Goal: Obtain resource: Obtain resource

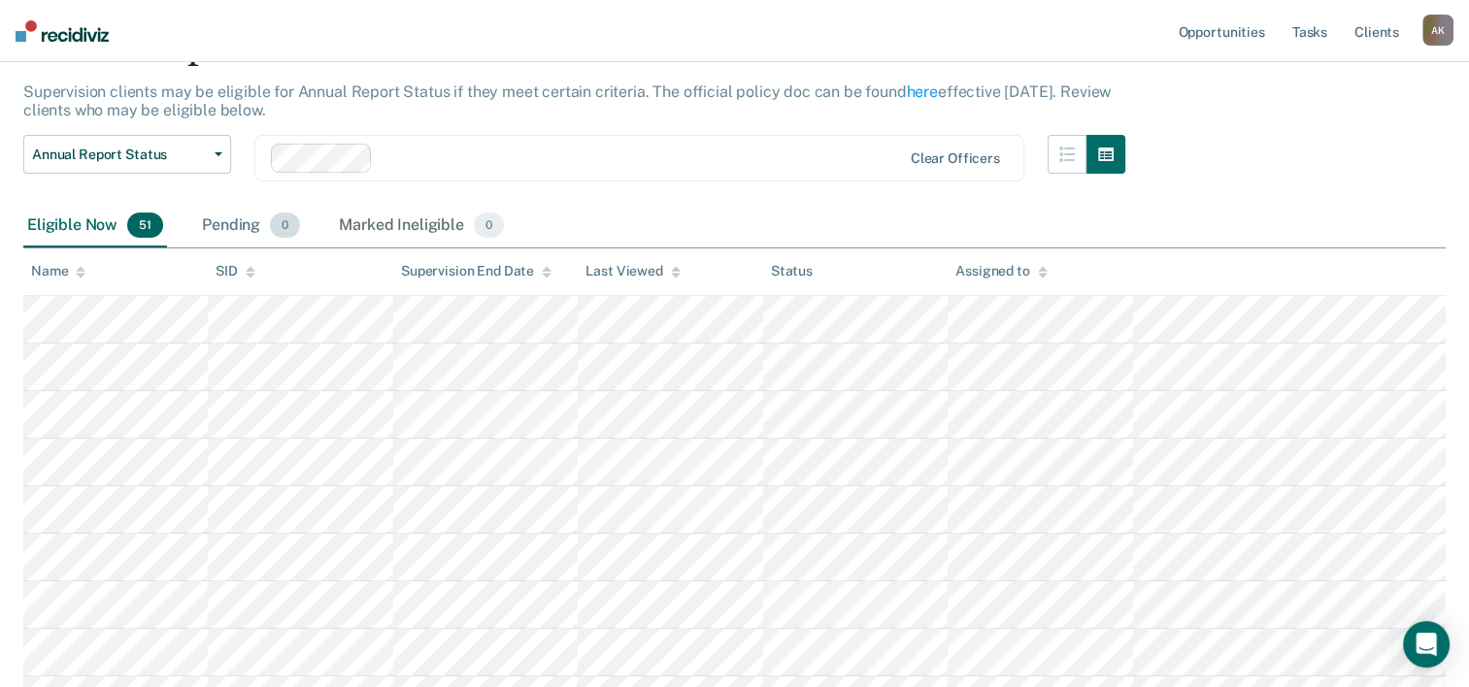
scroll to position [97, 0]
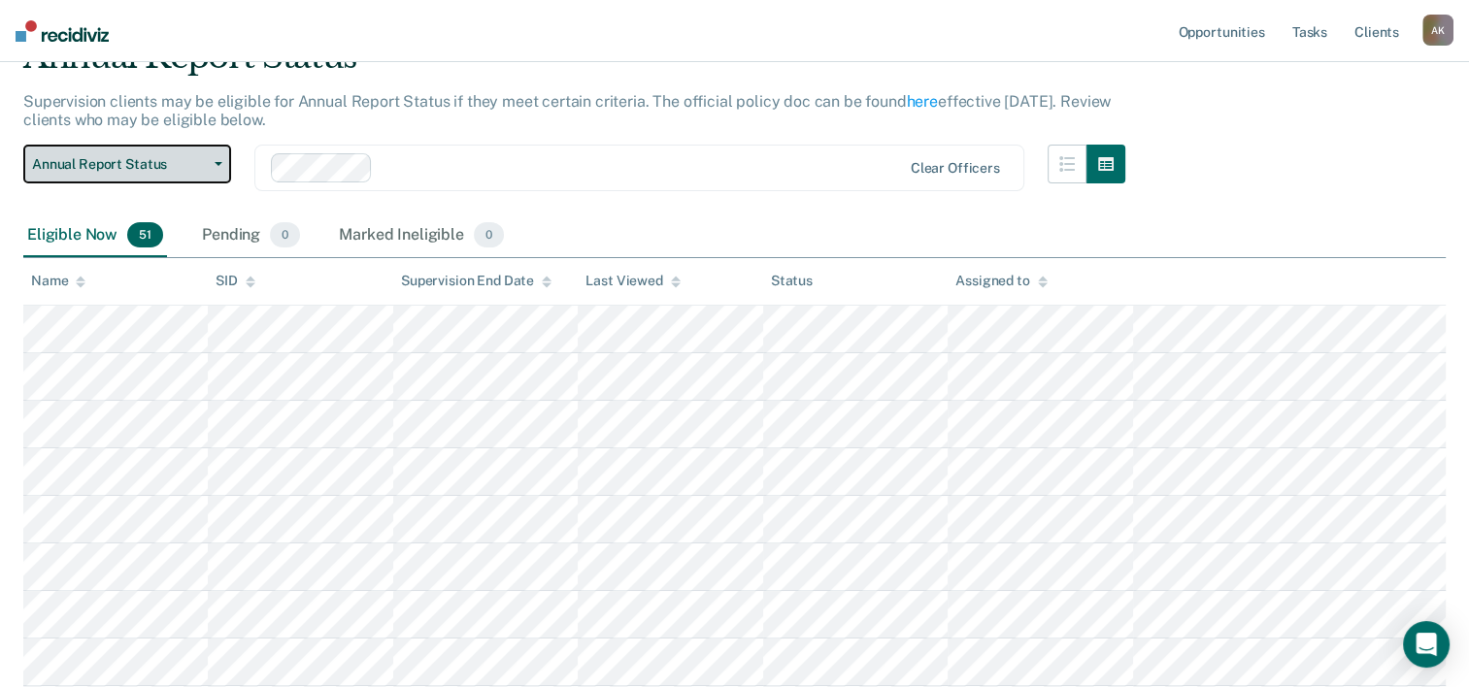
click at [224, 159] on button "Annual Report Status" at bounding box center [127, 164] width 208 height 39
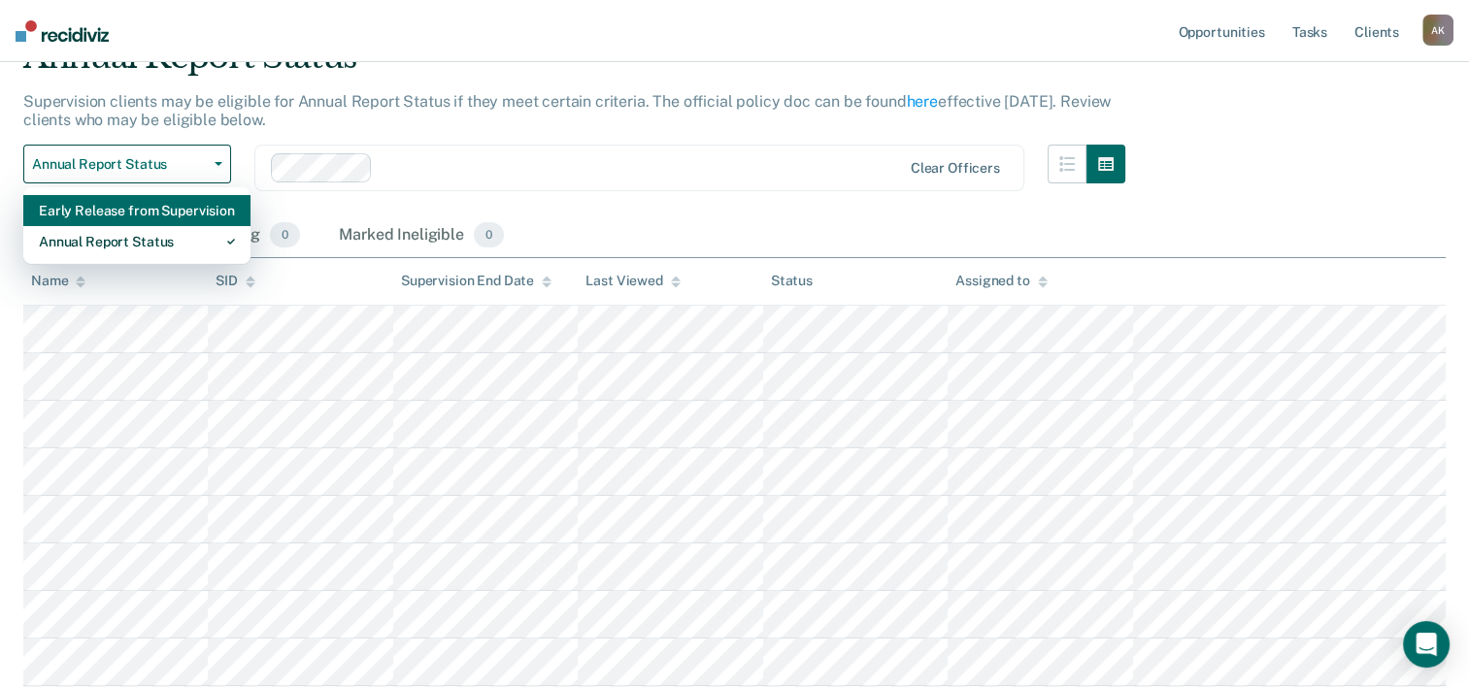
click at [158, 210] on div "Early Release from Supervision" at bounding box center [137, 210] width 196 height 31
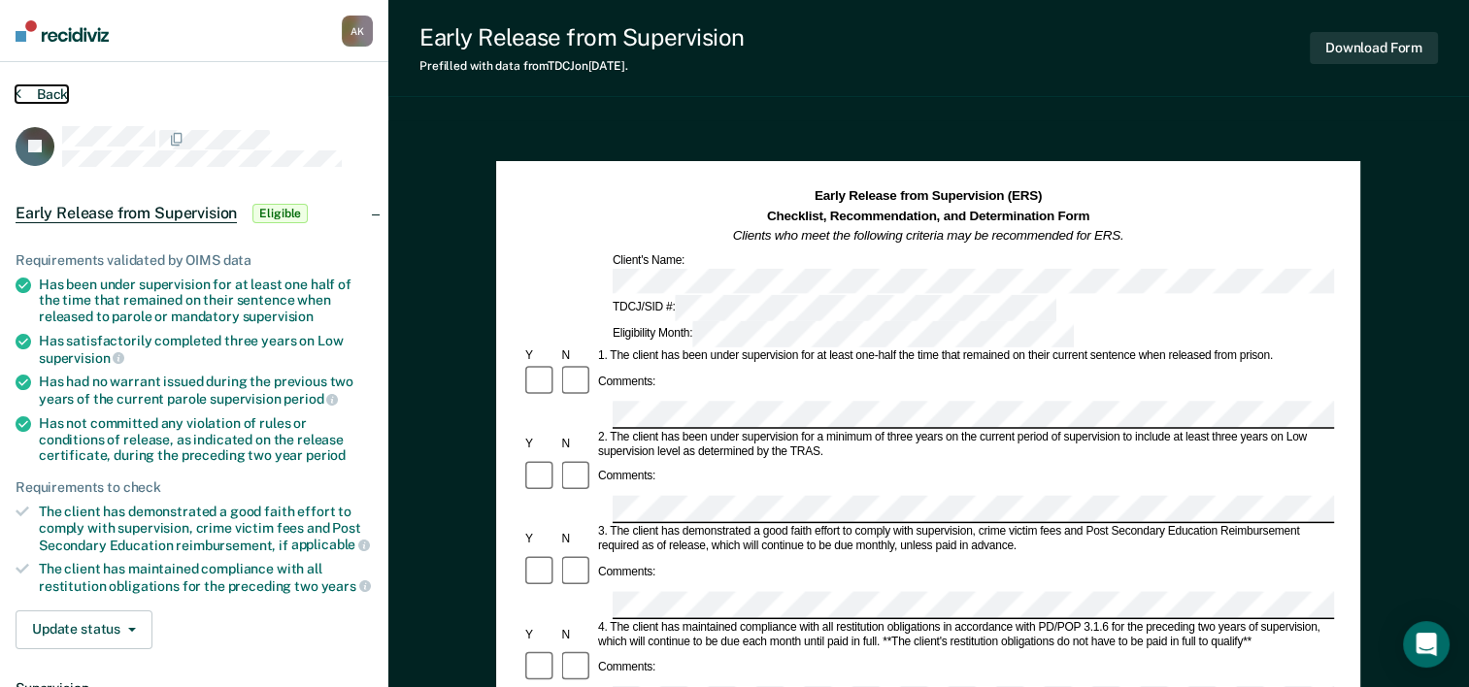
click at [22, 92] on button "Back" at bounding box center [42, 93] width 52 height 17
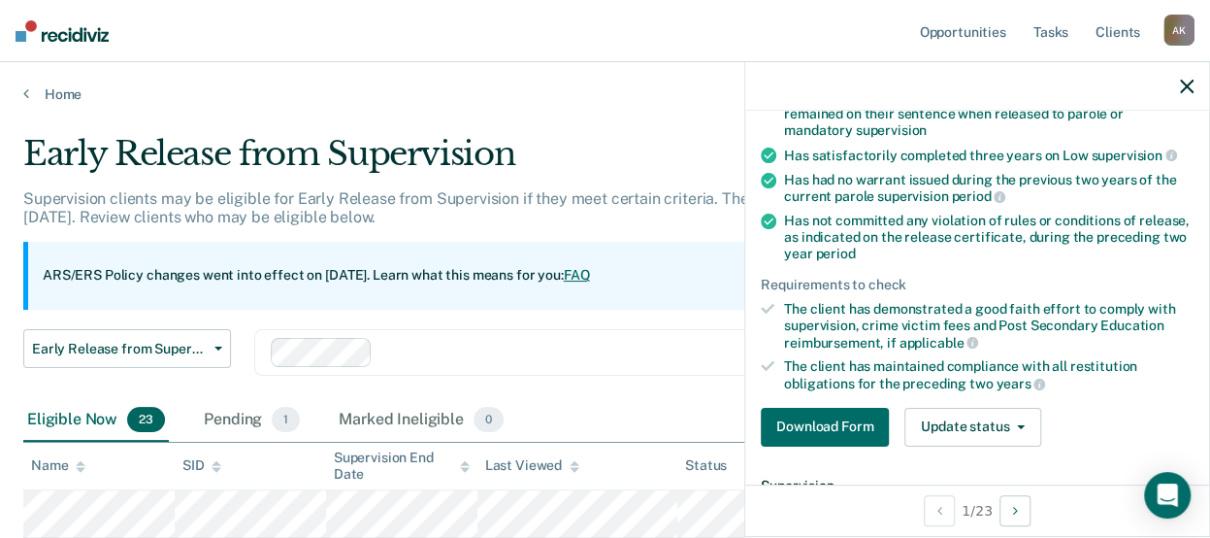
scroll to position [194, 0]
click at [850, 420] on button "Download Form" at bounding box center [825, 427] width 128 height 39
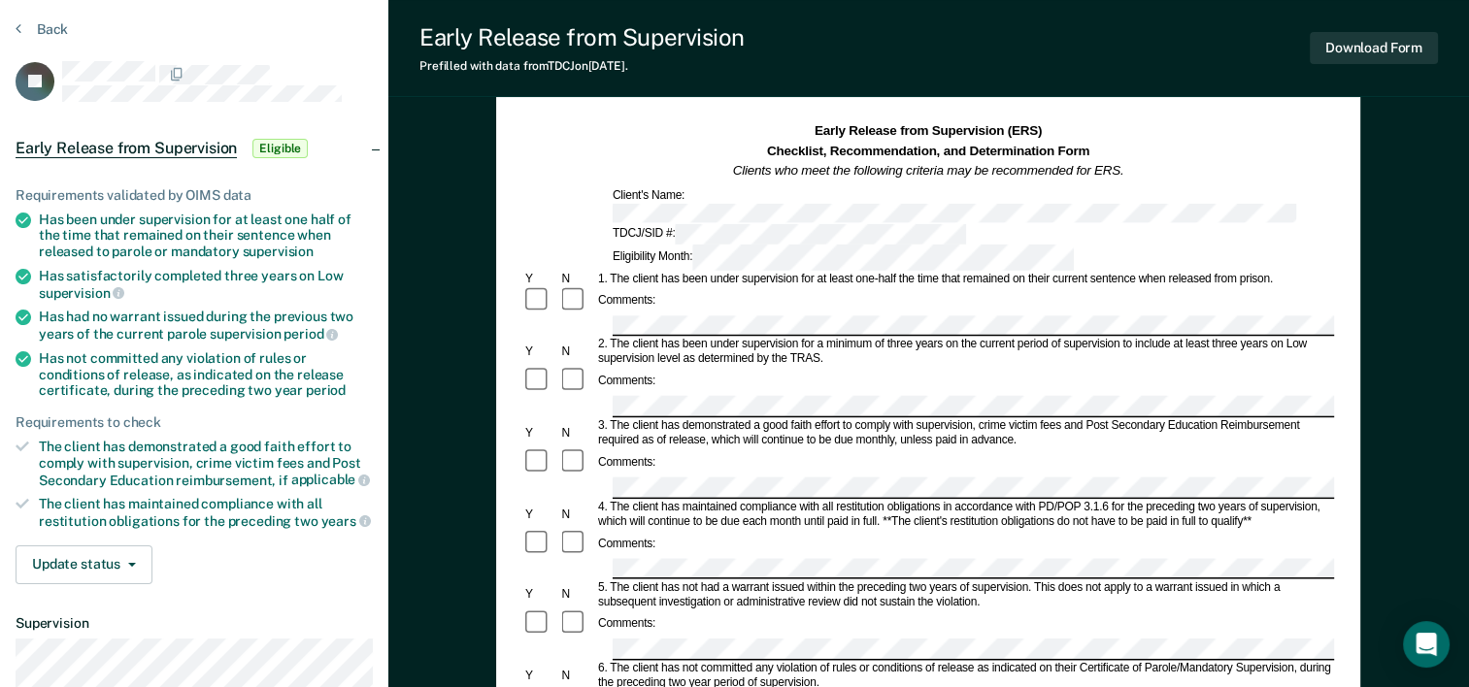
scroll to position [97, 0]
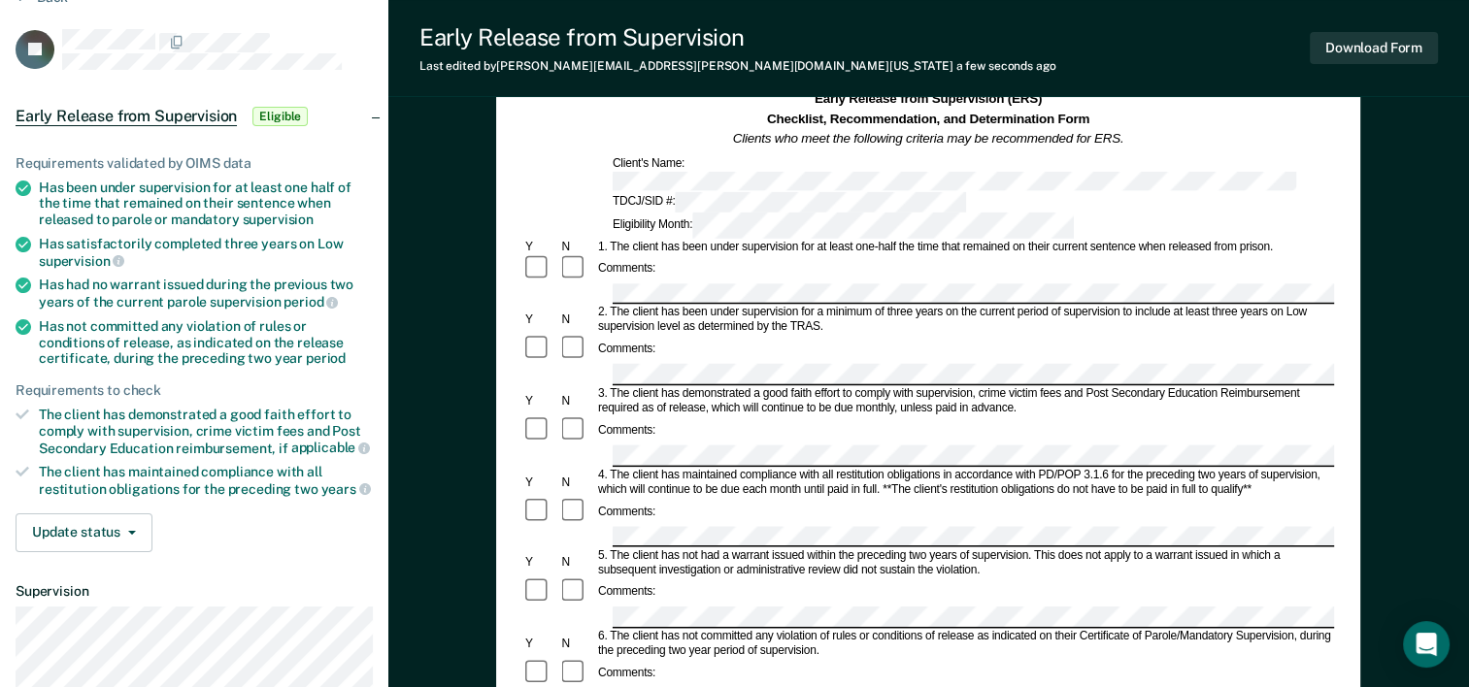
click at [637, 240] on div "1. The client has been under supervision for at least one-half the time that re…" at bounding box center [964, 247] width 739 height 15
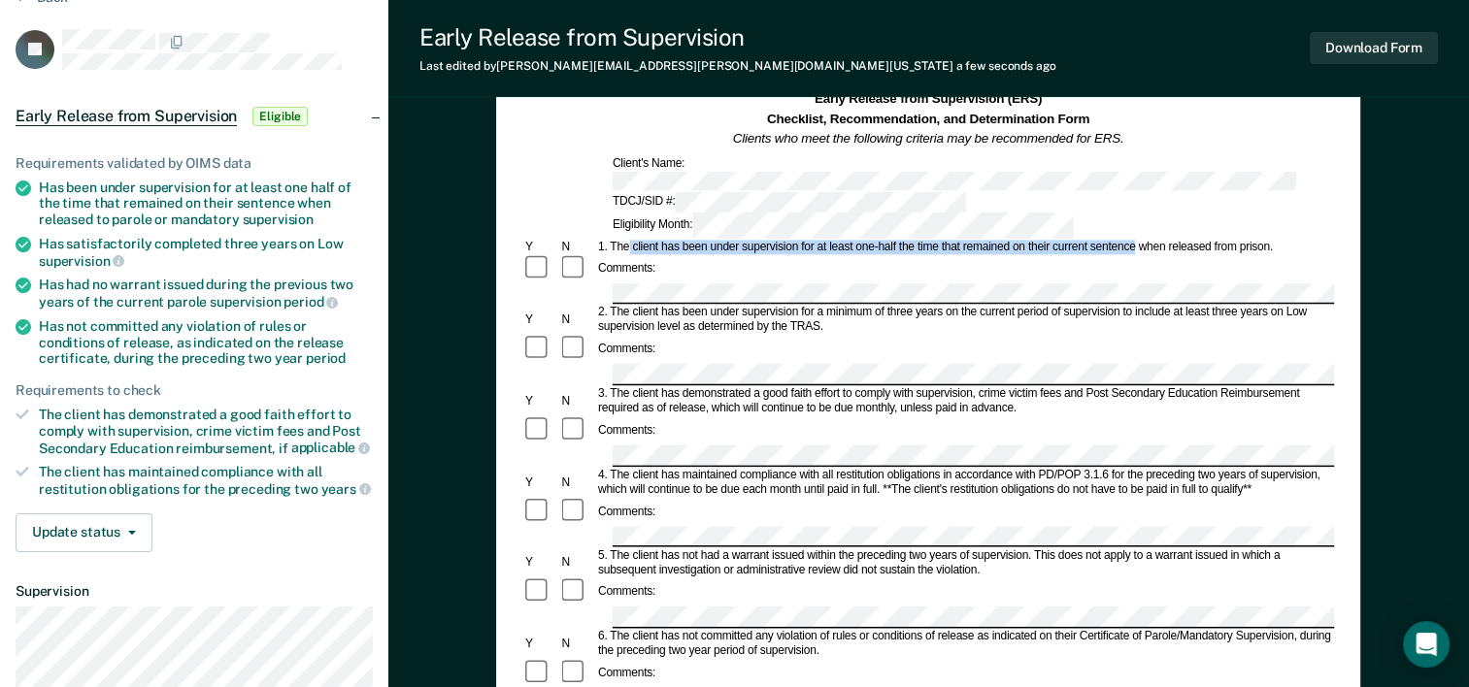
drag, startPoint x: 630, startPoint y: 202, endPoint x: 1134, endPoint y: 204, distance: 503.8
click at [1134, 240] on div "1. The client has been under supervision for at least one-half the time that re…" at bounding box center [964, 247] width 739 height 15
copy div "client has been under supervision for at least one-half the time that remained …"
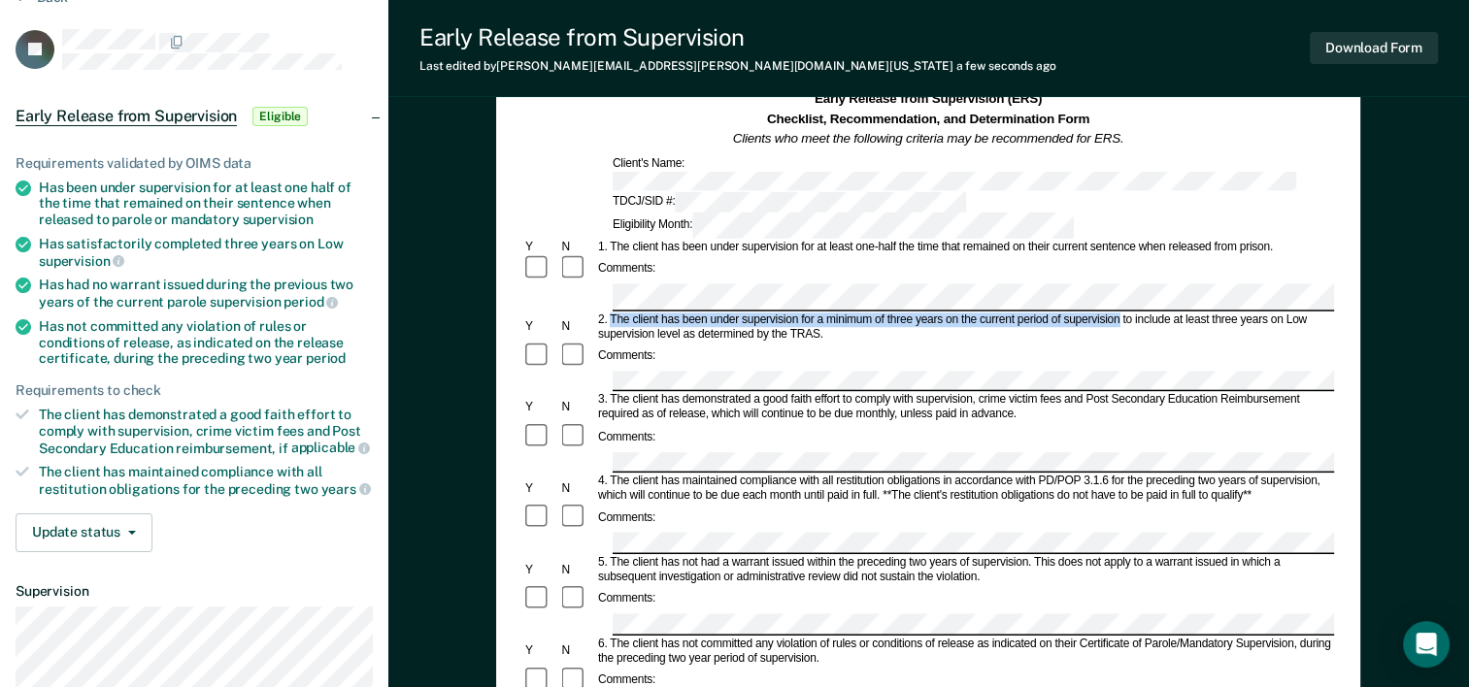
drag, startPoint x: 613, startPoint y: 260, endPoint x: 1118, endPoint y: 256, distance: 504.7
click at [1118, 313] on div "2. The client has been under supervision for a minimum of three years on the cu…" at bounding box center [964, 327] width 739 height 29
copy div "The client has been under supervision for a minimum of three years on the curre…"
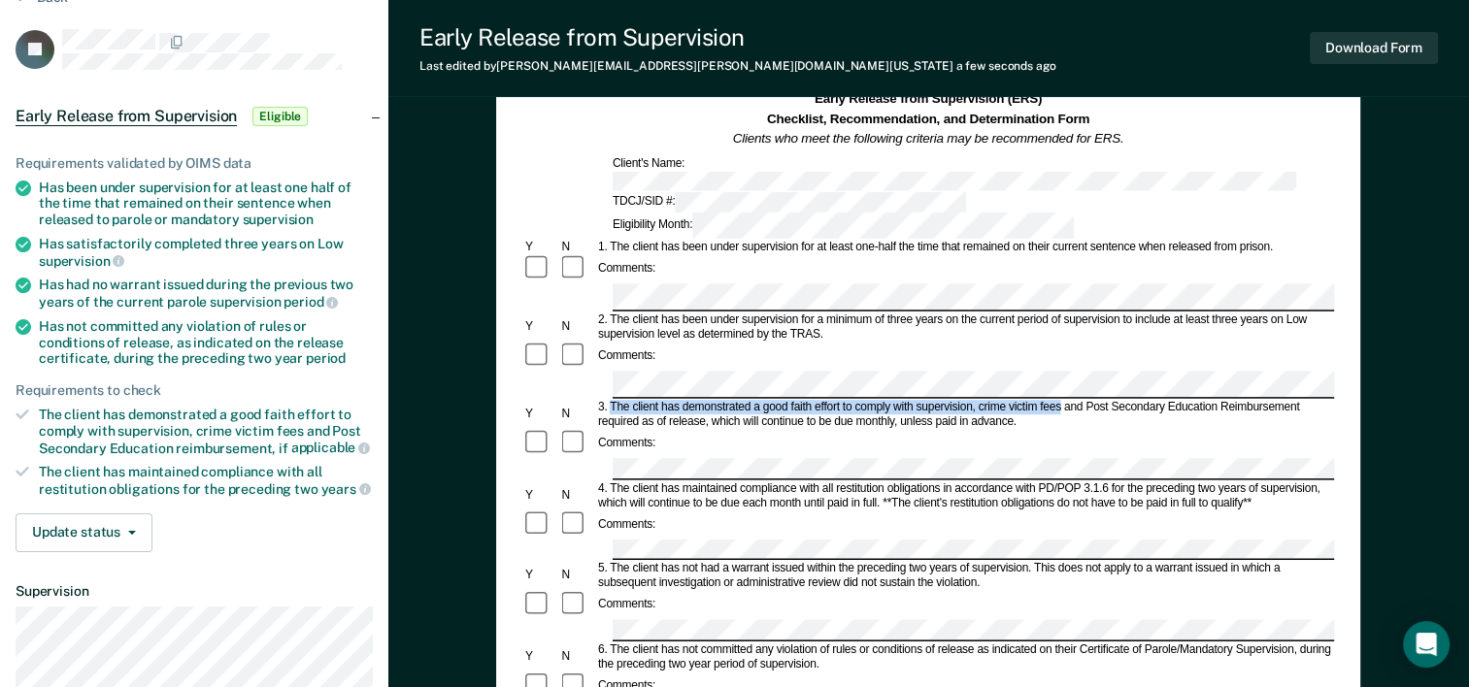
drag, startPoint x: 613, startPoint y: 335, endPoint x: 1060, endPoint y: 333, distance: 446.5
click at [1060, 400] on div "3. The client has demonstrated a good faith effort to comply with supervision, …" at bounding box center [964, 414] width 739 height 29
copy div "The client has demonstrated a good faith effort to comply with supervision, cri…"
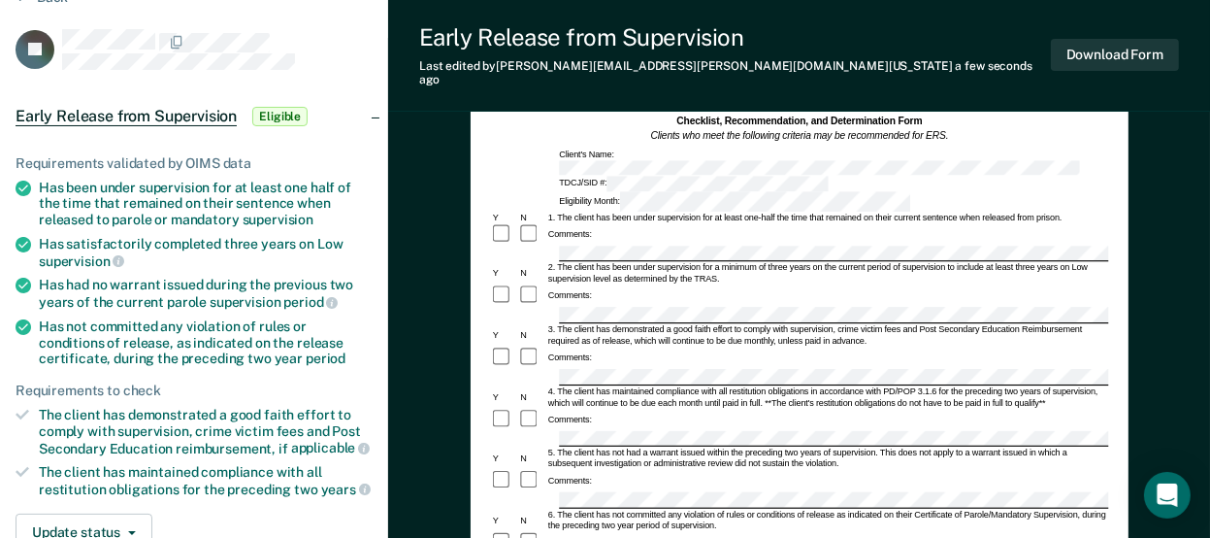
click at [590, 385] on div "4. The client has maintained compliance with all restitution obligations in acc…" at bounding box center [827, 396] width 563 height 22
drag, startPoint x: 555, startPoint y: 329, endPoint x: 807, endPoint y: 327, distance: 251.4
click at [807, 385] on div "4. The client has maintained compliance with all restitution obligations in acc…" at bounding box center [827, 396] width 563 height 22
copy div "The client has maintained compliance with all restitution obligations"
drag, startPoint x: 558, startPoint y: 382, endPoint x: 876, endPoint y: 381, distance: 318.4
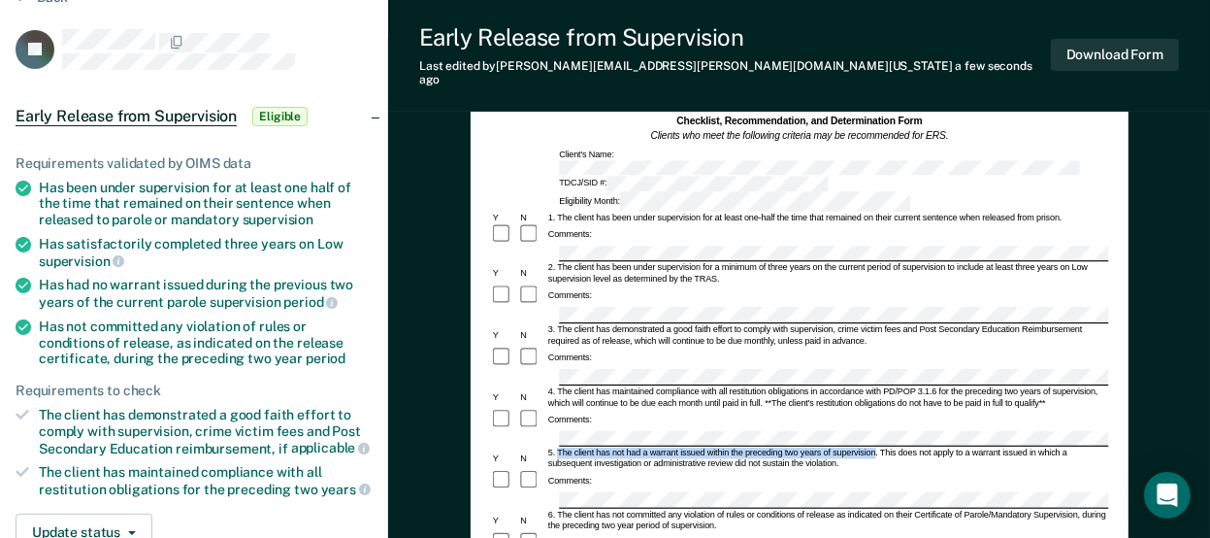
click at [876, 447] on div "5. The client has not had a warrant issued within the preceding two years of su…" at bounding box center [827, 458] width 563 height 22
copy div "The client has not had a warrant issued within the preceding two years of super…"
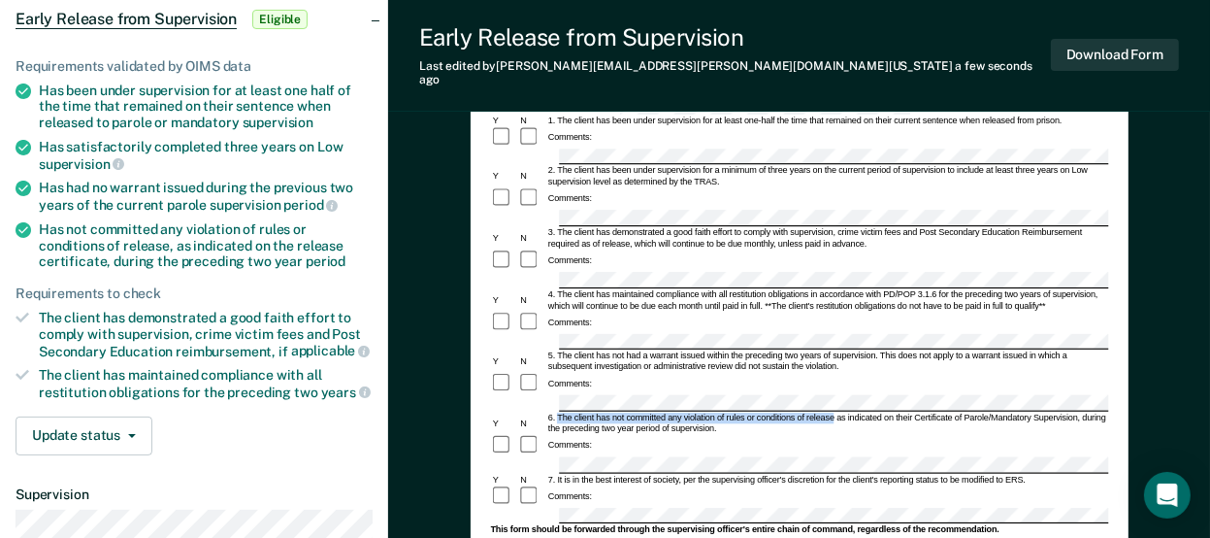
drag, startPoint x: 556, startPoint y: 343, endPoint x: 835, endPoint y: 342, distance: 278.6
click at [835, 413] on div "6. The client has not committed any violation of rules or conditions of release…" at bounding box center [827, 424] width 563 height 22
copy div "The client has not committed any violation of rules or conditions of release"
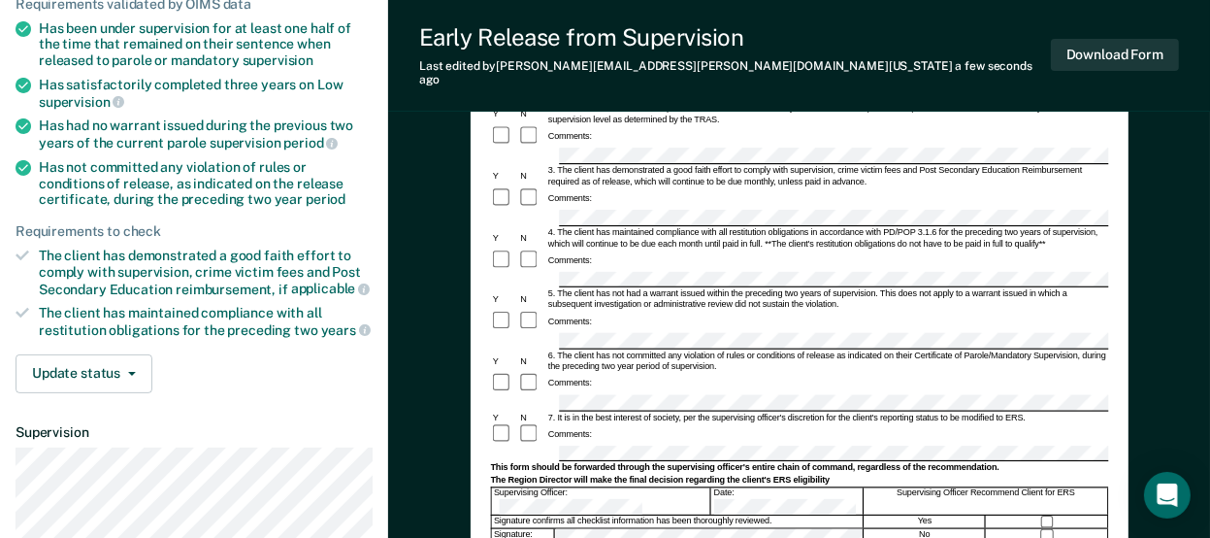
scroll to position [291, 0]
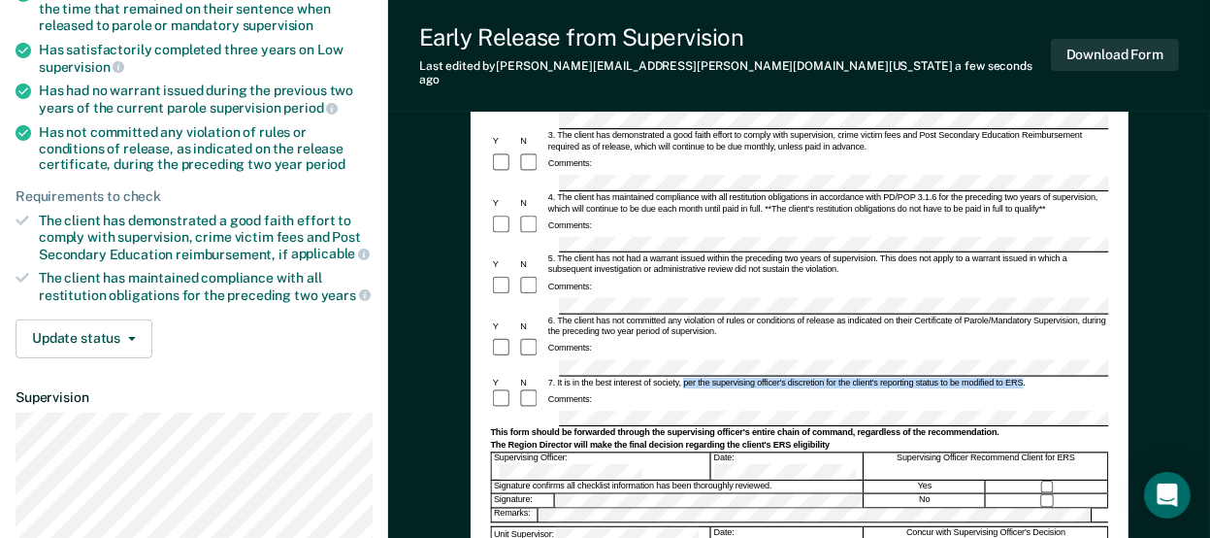
drag, startPoint x: 683, startPoint y: 303, endPoint x: 1022, endPoint y: 301, distance: 338.8
click at [1022, 377] on div "7. It is in the best interest of society, per the supervising officer's discret…" at bounding box center [827, 382] width 563 height 11
copy div "per the supervising officer's discretion for the client's reporting status to b…"
click at [967, 388] on div "Comments:" at bounding box center [799, 399] width 618 height 22
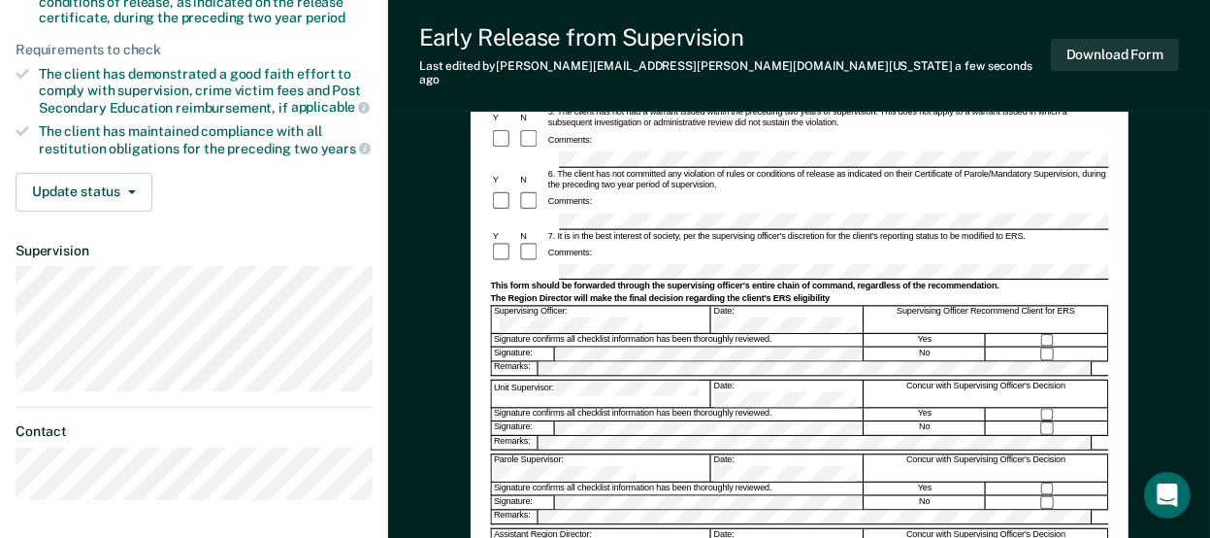
scroll to position [485, 0]
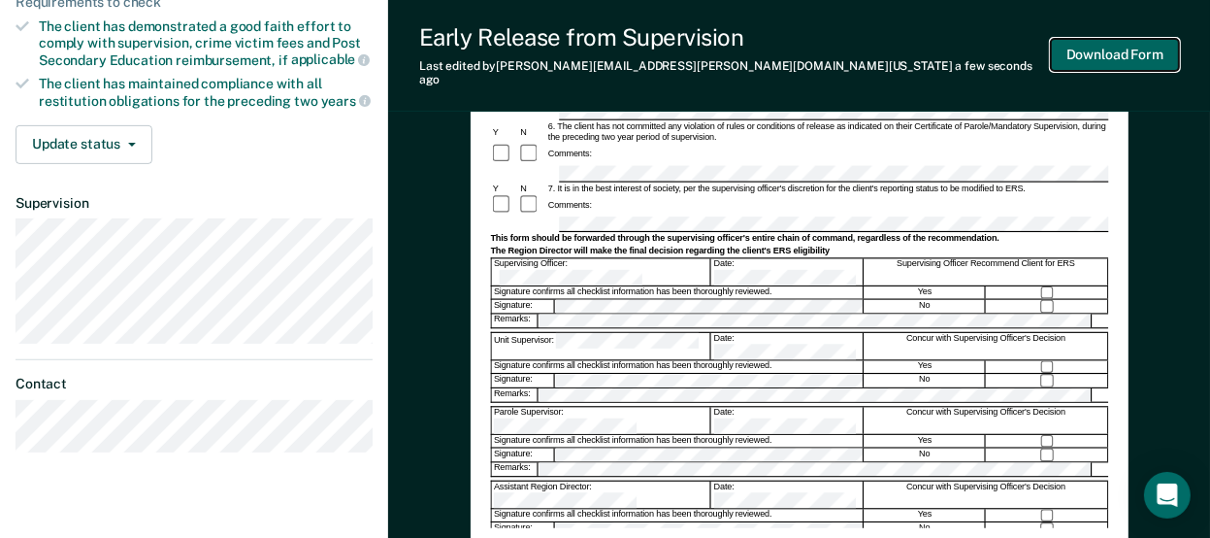
click at [1108, 49] on button "Download Form" at bounding box center [1115, 55] width 128 height 32
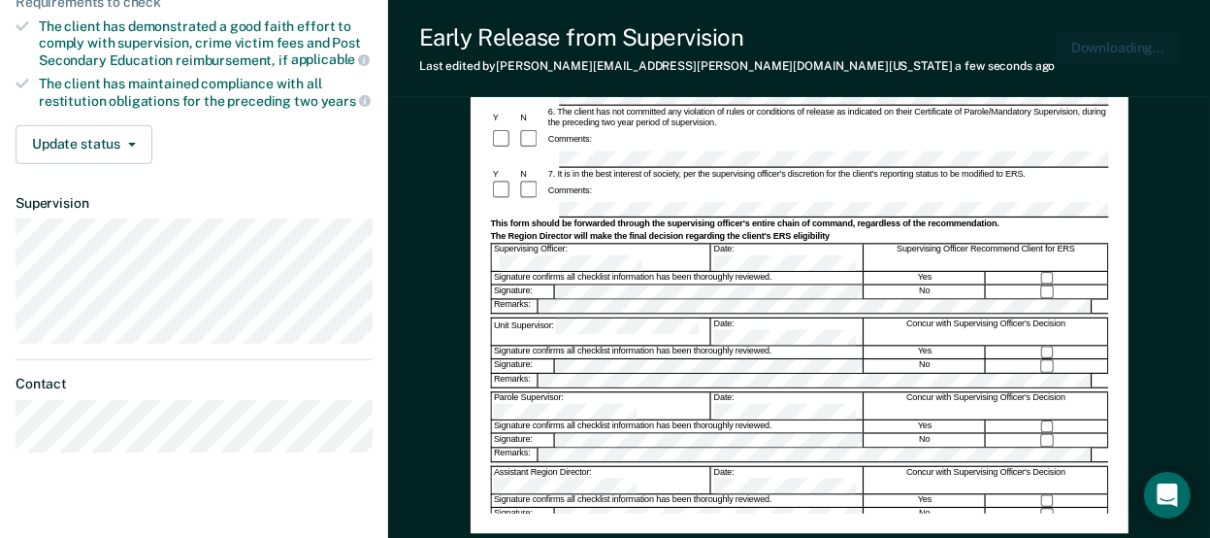
scroll to position [0, 0]
